Goal: Task Accomplishment & Management: Use online tool/utility

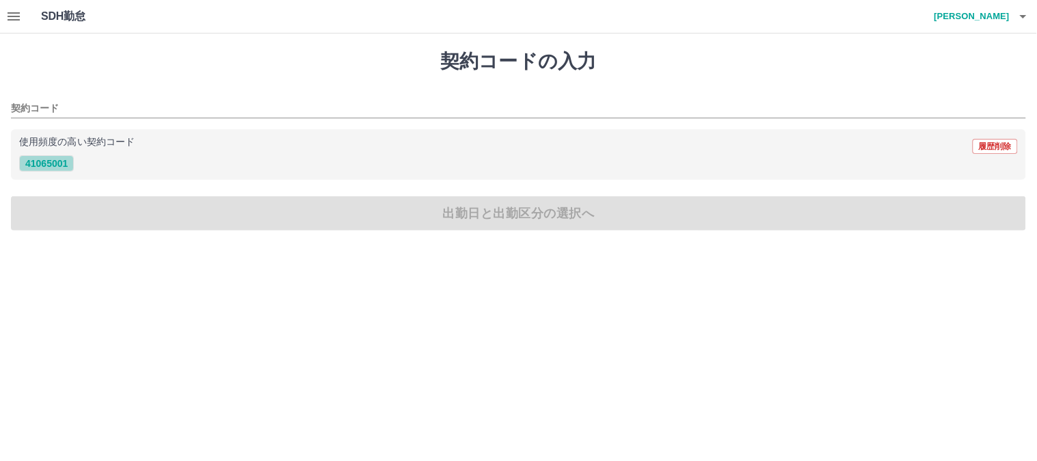
click at [52, 161] on button "41065001" at bounding box center [46, 163] width 55 height 16
type input "********"
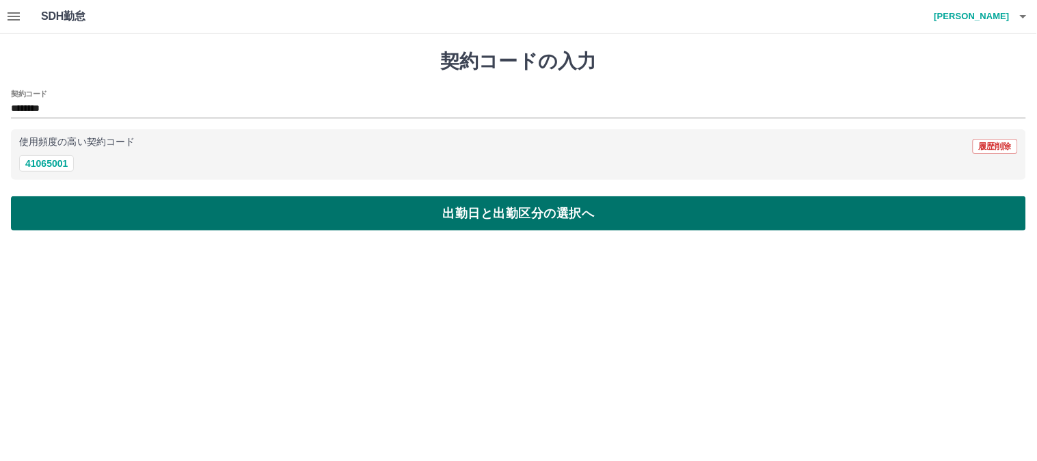
click at [347, 217] on button "出勤日と出勤区分の選択へ" at bounding box center [518, 213] width 1015 height 34
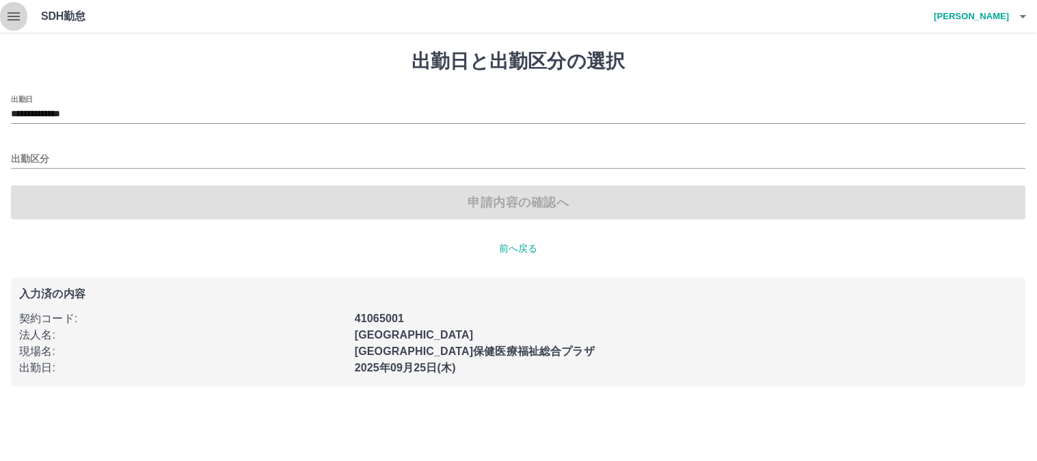
click at [7, 21] on icon "button" at bounding box center [13, 16] width 16 height 16
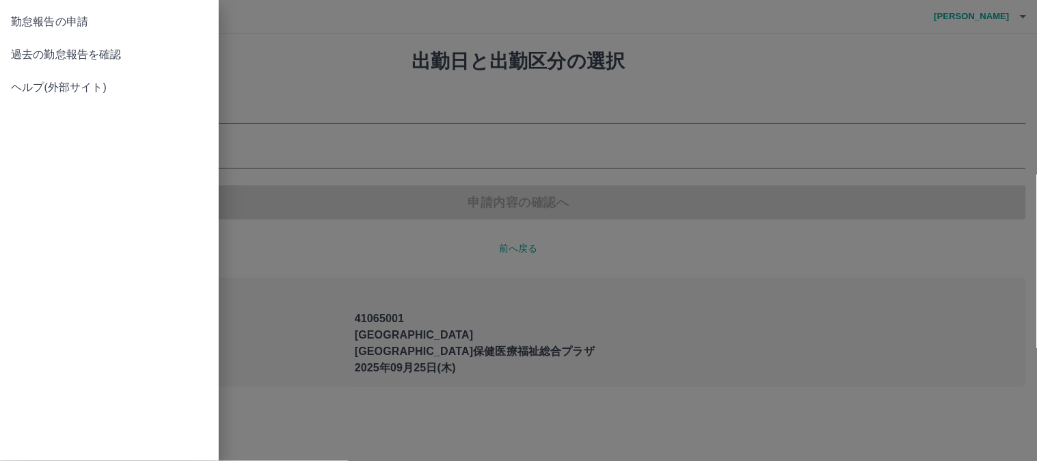
click at [535, 107] on div at bounding box center [518, 230] width 1037 height 461
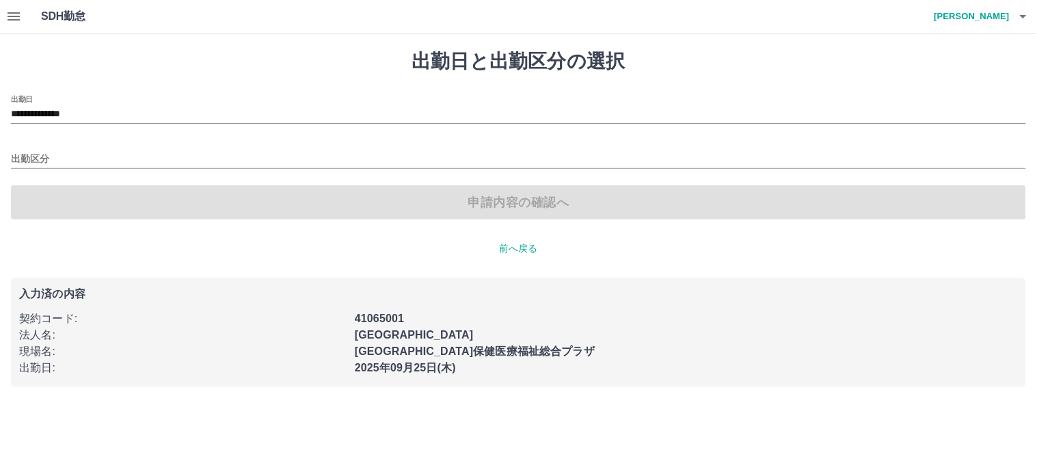
click at [1023, 18] on icon "button" at bounding box center [1023, 16] width 16 height 16
click at [926, 101] on li "ログアウト" at bounding box center [965, 100] width 121 height 25
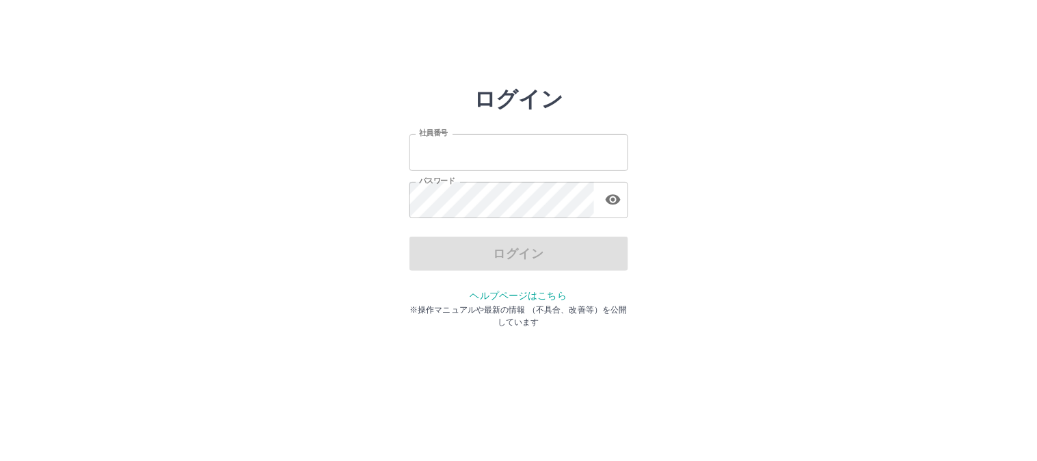
type input "*******"
click at [531, 258] on div "ログイン" at bounding box center [519, 254] width 219 height 34
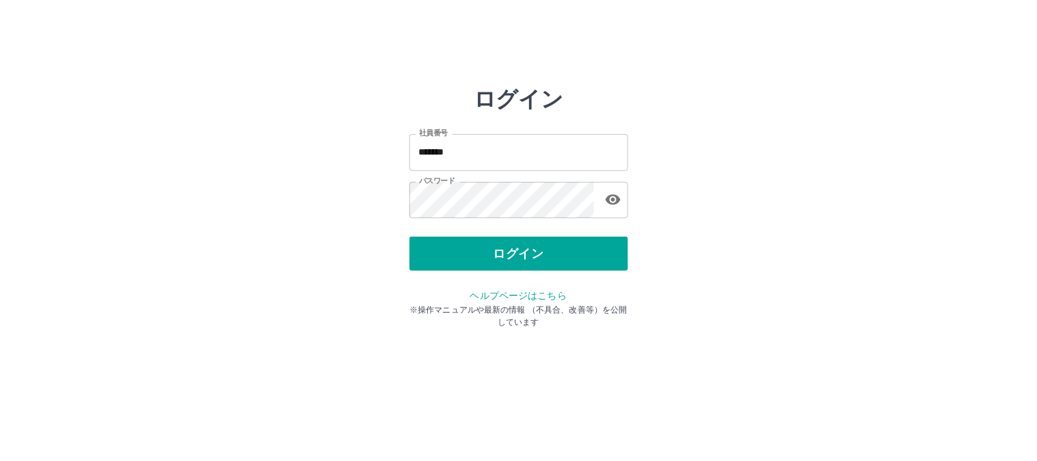
click at [531, 258] on button "ログイン" at bounding box center [519, 254] width 219 height 34
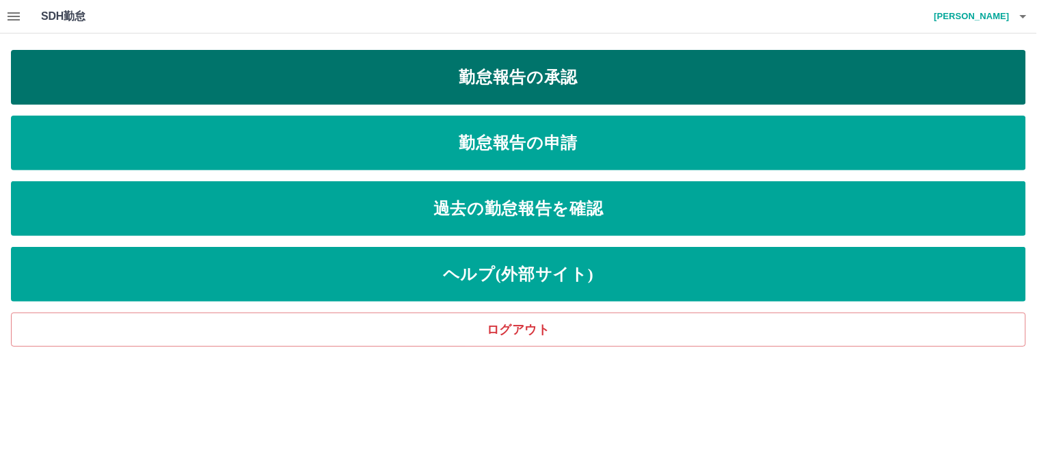
click at [529, 88] on link "勤怠報告の承認" at bounding box center [518, 77] width 1015 height 55
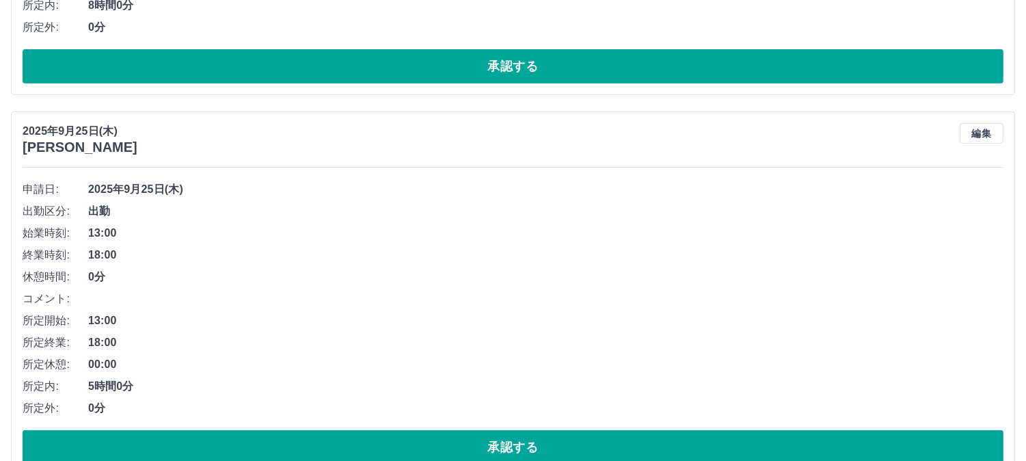
scroll to position [835, 0]
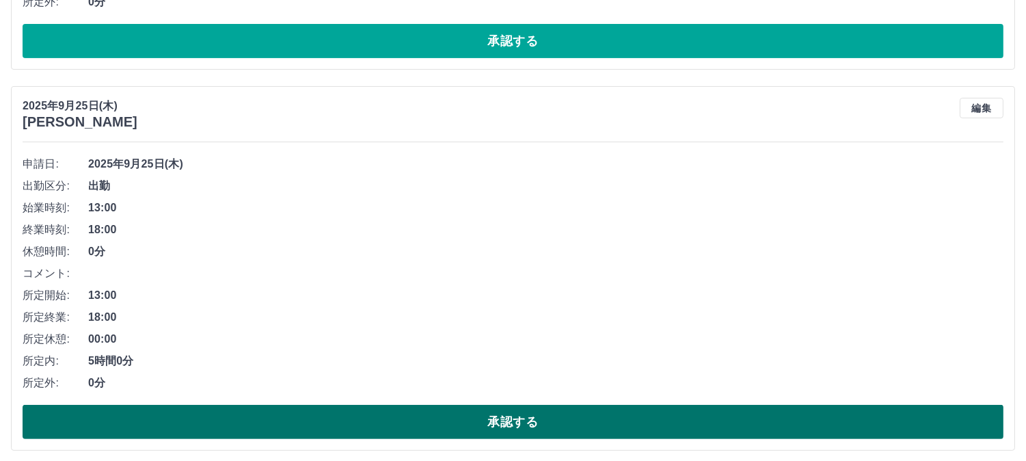
click at [402, 428] on button "承認する" at bounding box center [513, 422] width 981 height 34
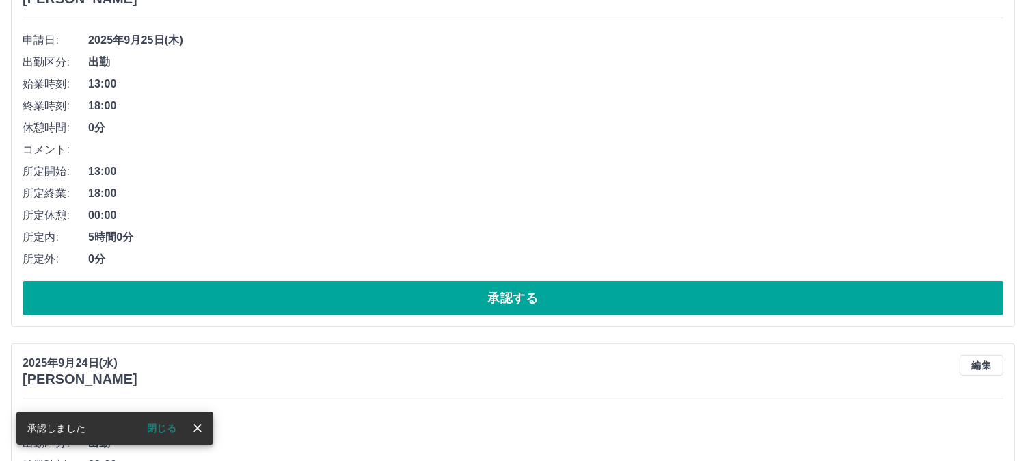
scroll to position [1747, 0]
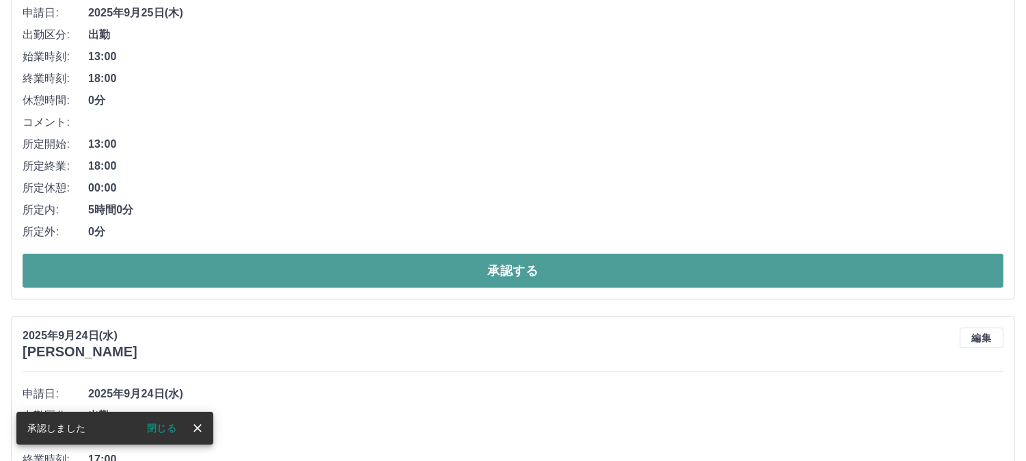
click at [409, 283] on button "承認する" at bounding box center [513, 271] width 981 height 34
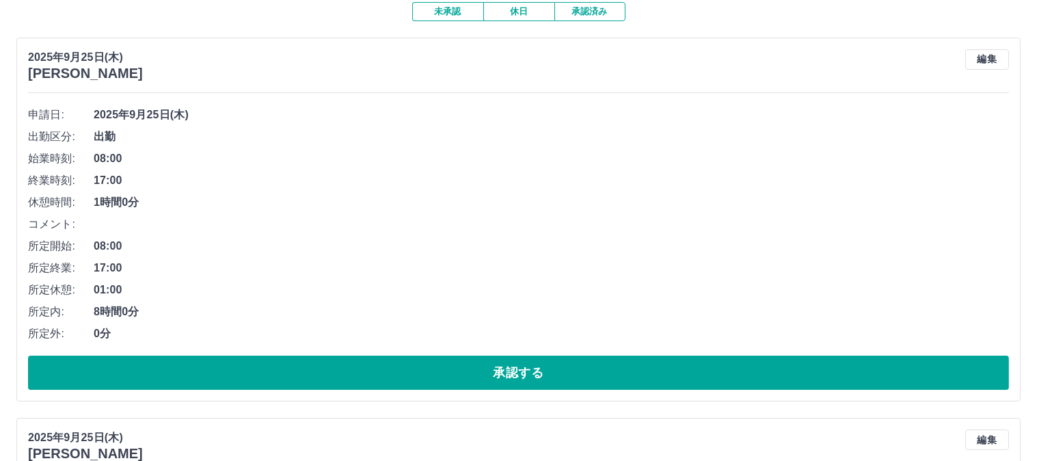
scroll to position [0, 0]
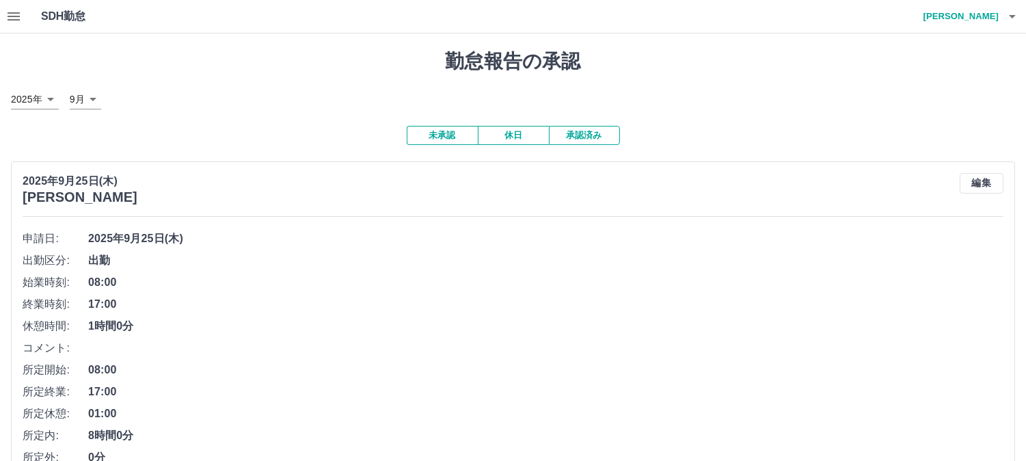
click at [990, 21] on h4 "[PERSON_NAME]" at bounding box center [958, 16] width 82 height 33
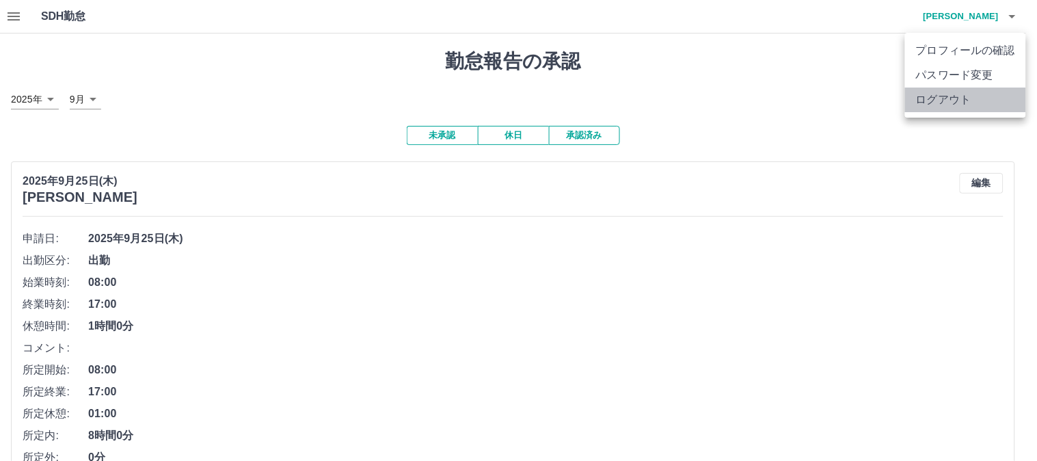
click at [955, 99] on li "ログアウト" at bounding box center [965, 100] width 121 height 25
